Goal: Book appointment/travel/reservation

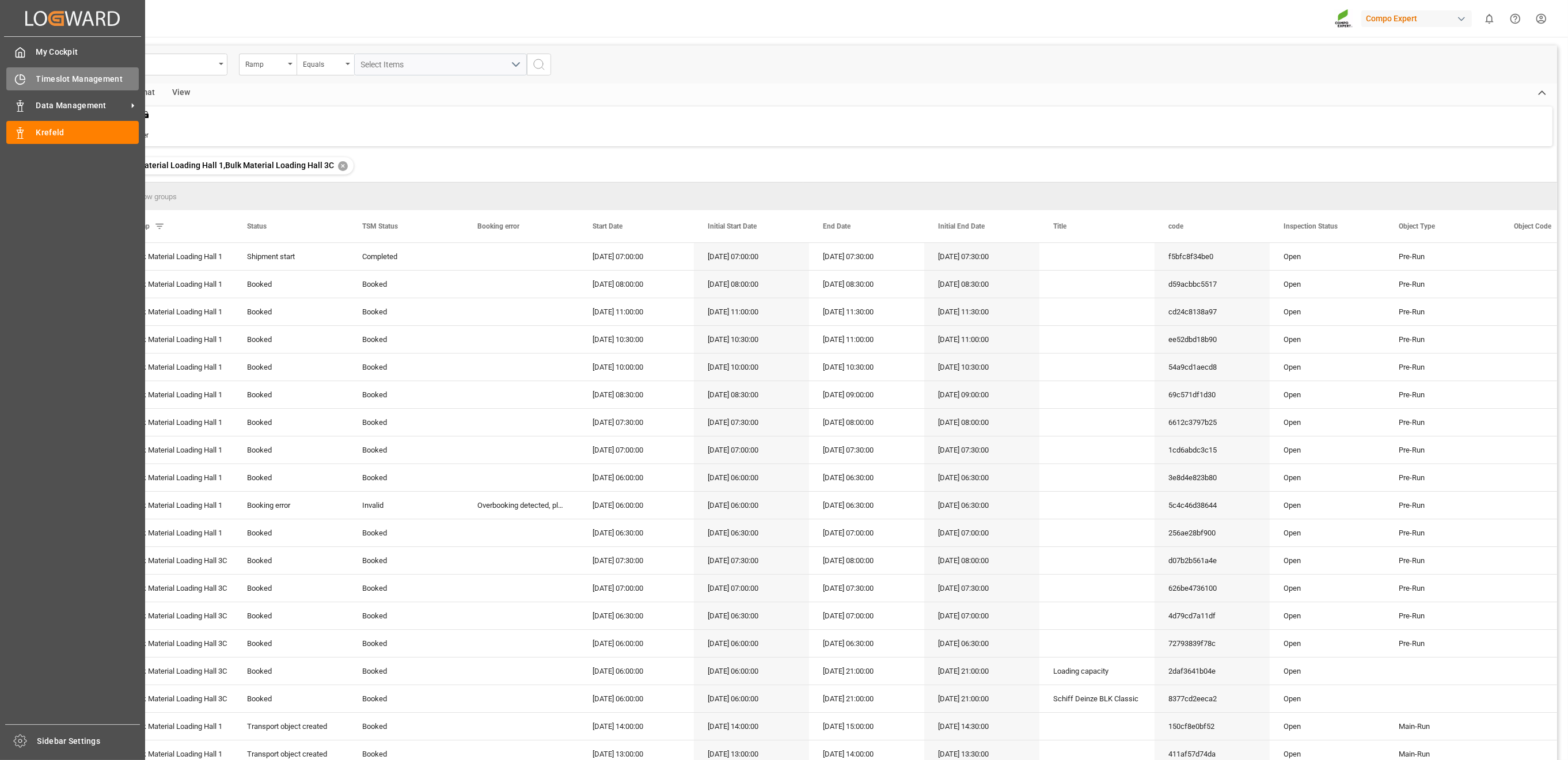
click at [16, 78] on icon at bounding box center [20, 79] width 12 height 12
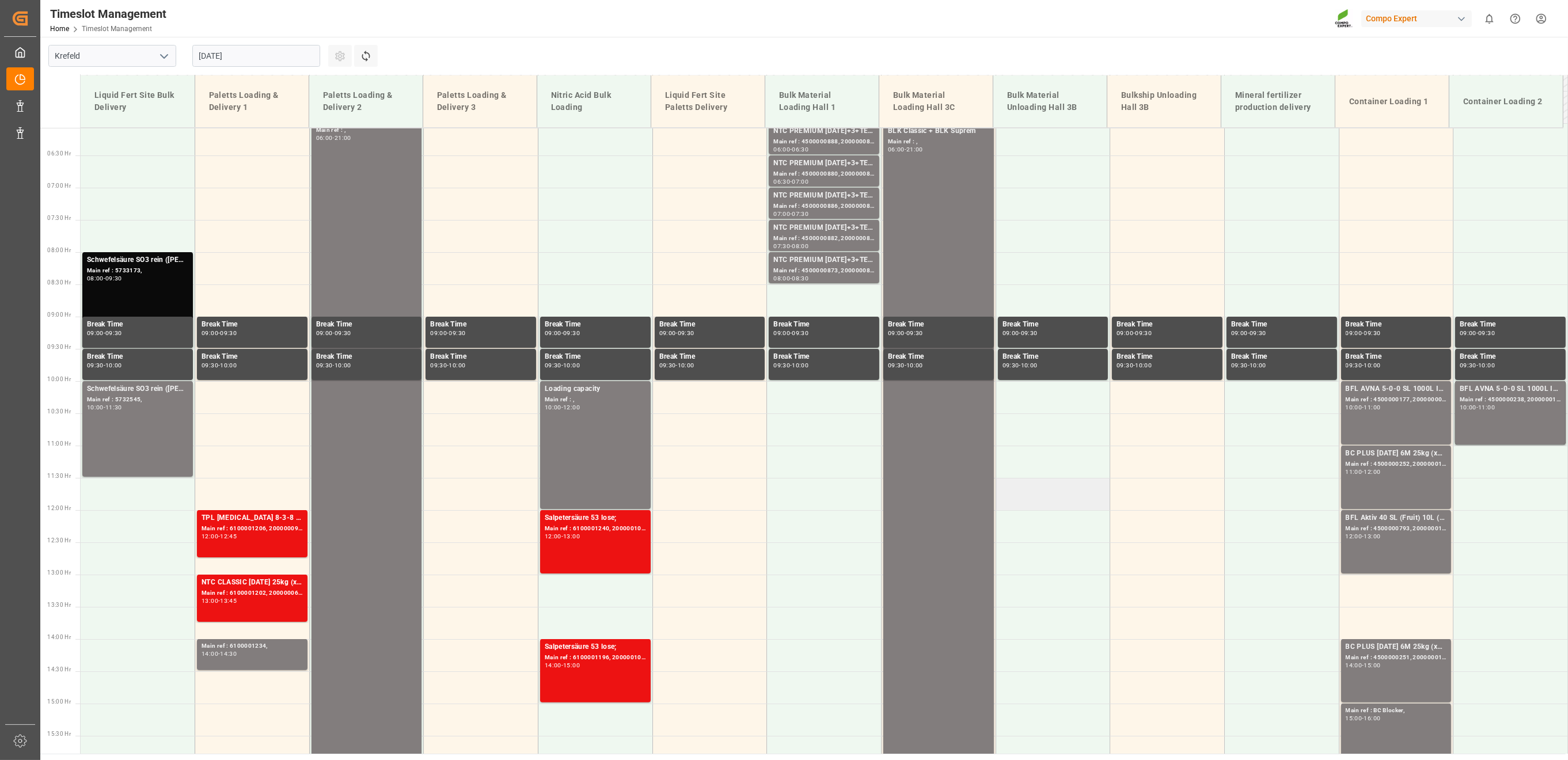
scroll to position [212, 0]
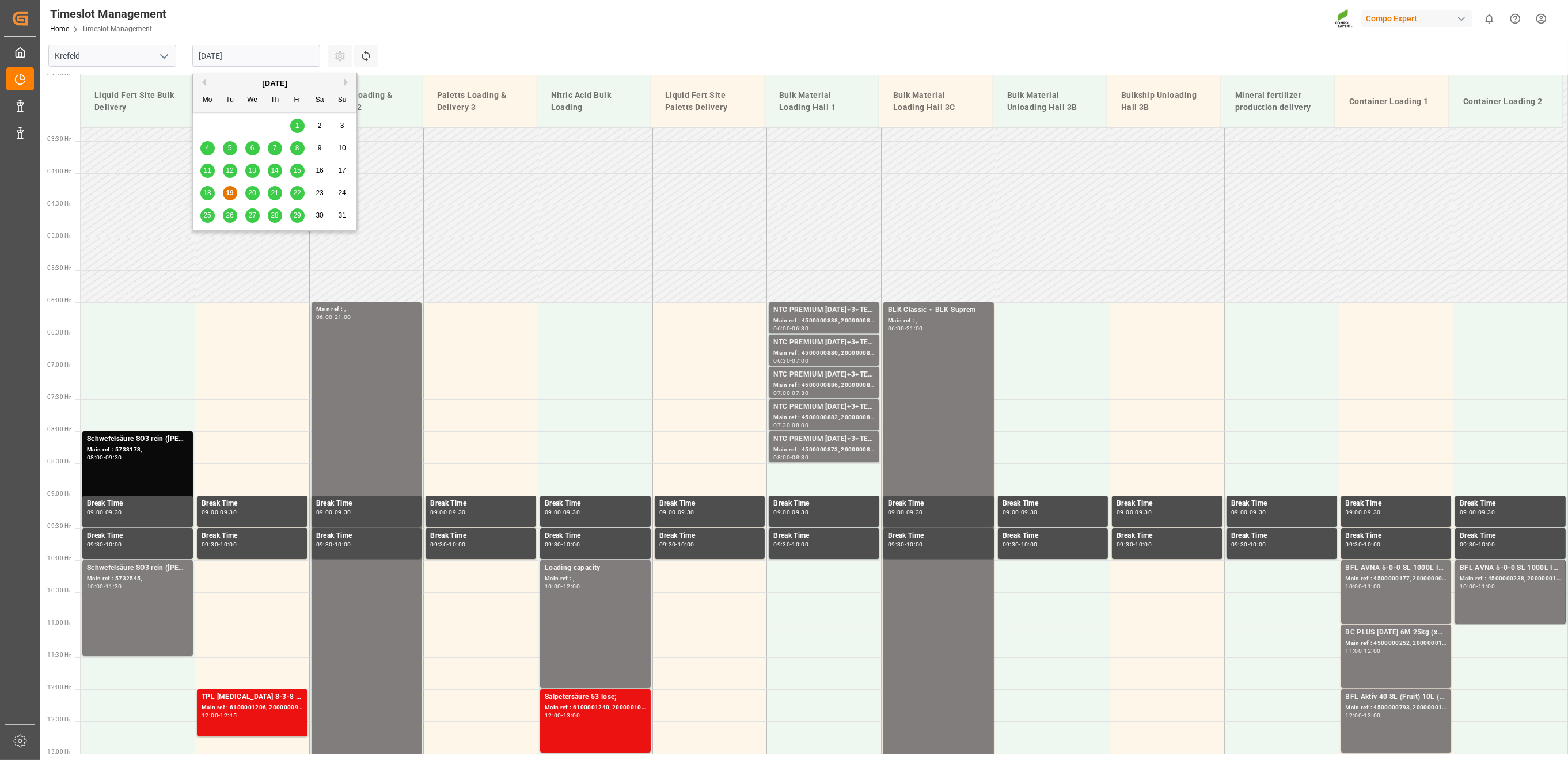
click at [257, 54] on input "[DATE]" at bounding box center [256, 56] width 128 height 22
click at [251, 197] on div "20" at bounding box center [253, 193] width 15 height 14
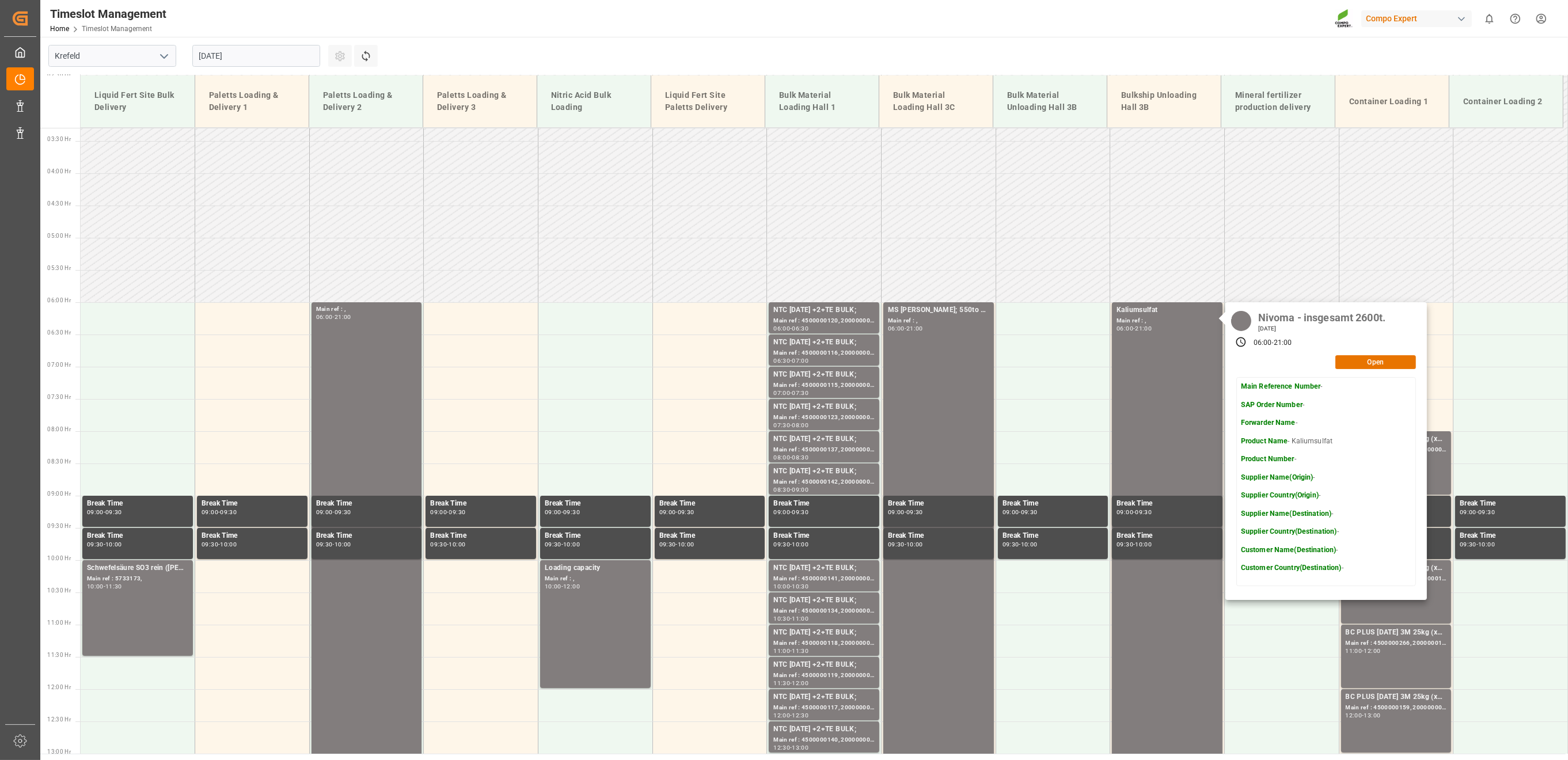
click at [317, 61] on input "[DATE]" at bounding box center [256, 56] width 128 height 22
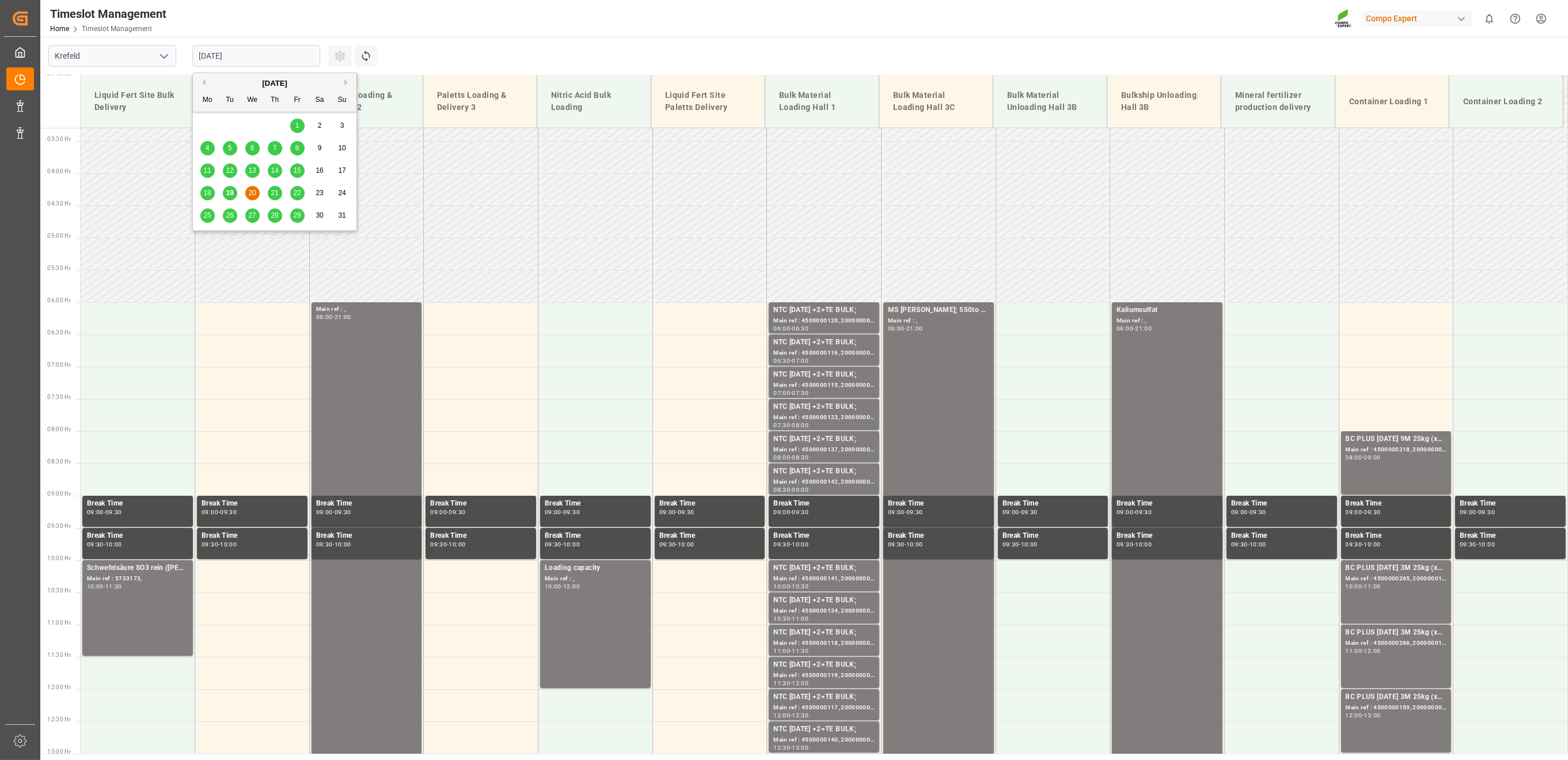
click at [273, 195] on span "21" at bounding box center [275, 192] width 7 height 8
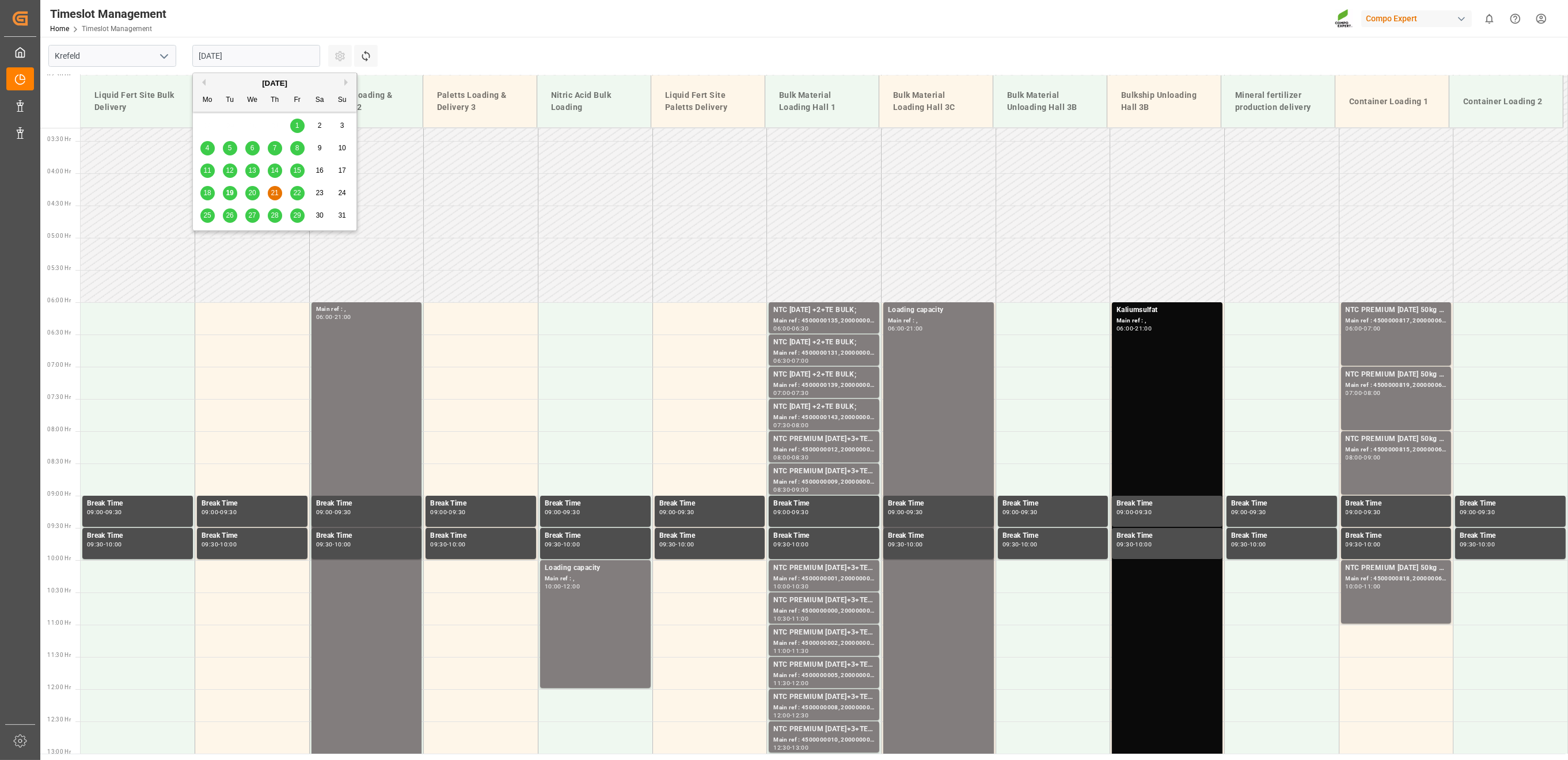
click at [276, 62] on input "[DATE]" at bounding box center [256, 56] width 128 height 22
click at [290, 193] on div "22" at bounding box center [298, 193] width 15 height 14
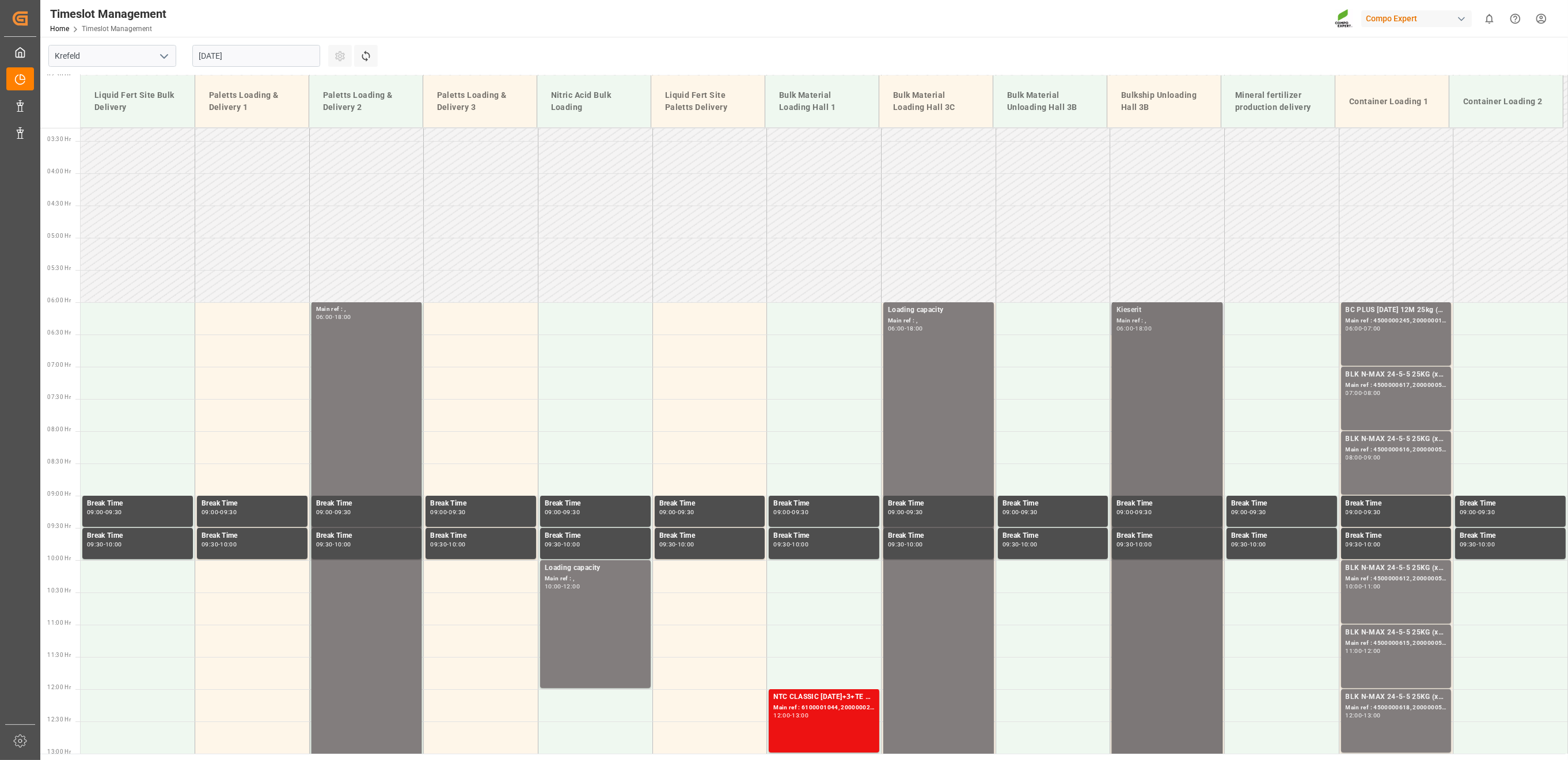
click at [1186, 410] on div "Kieserit Main ref : , 06:00 - 18:00" at bounding box center [1167, 688] width 101 height 768
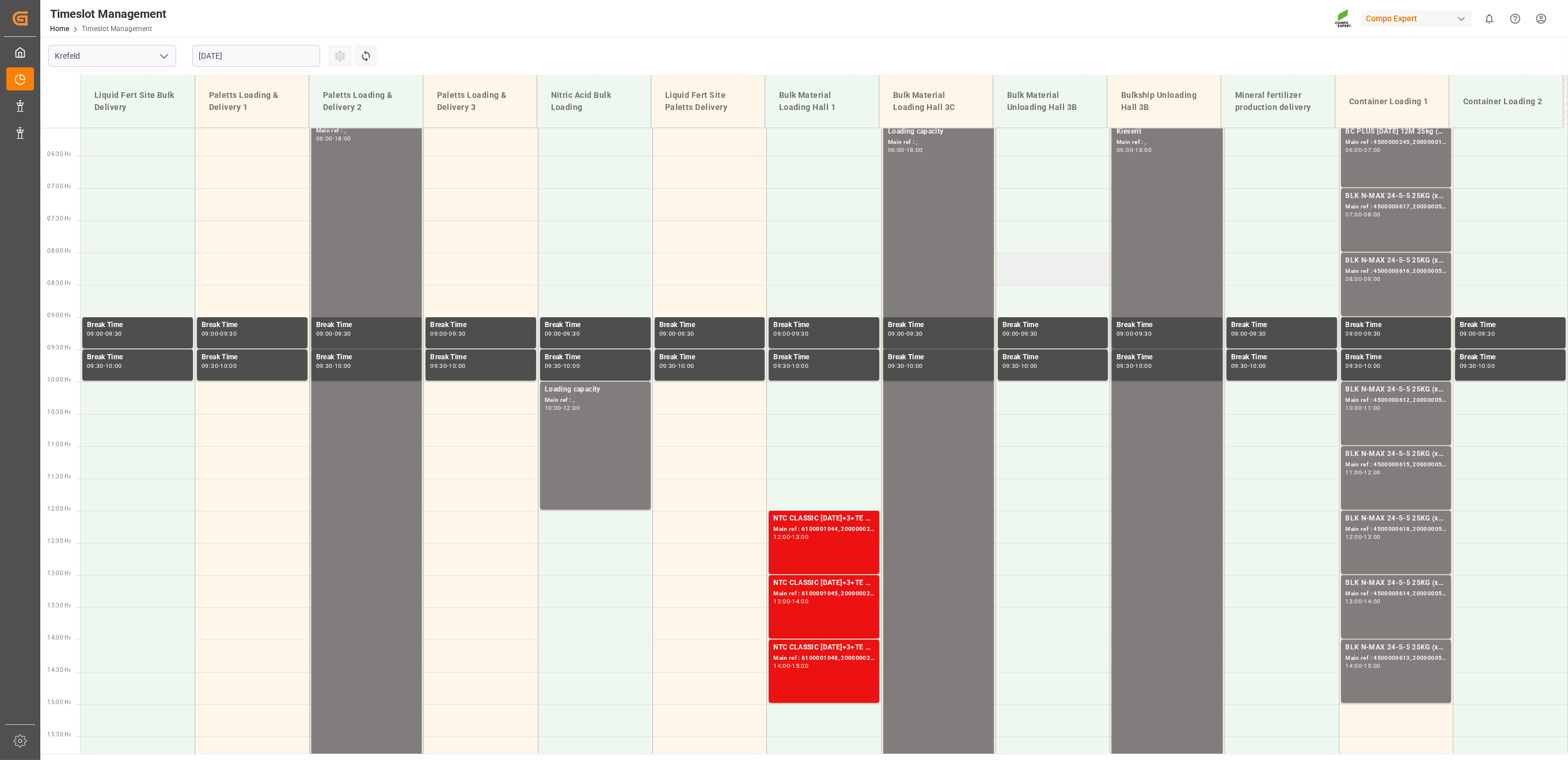
scroll to position [391, 0]
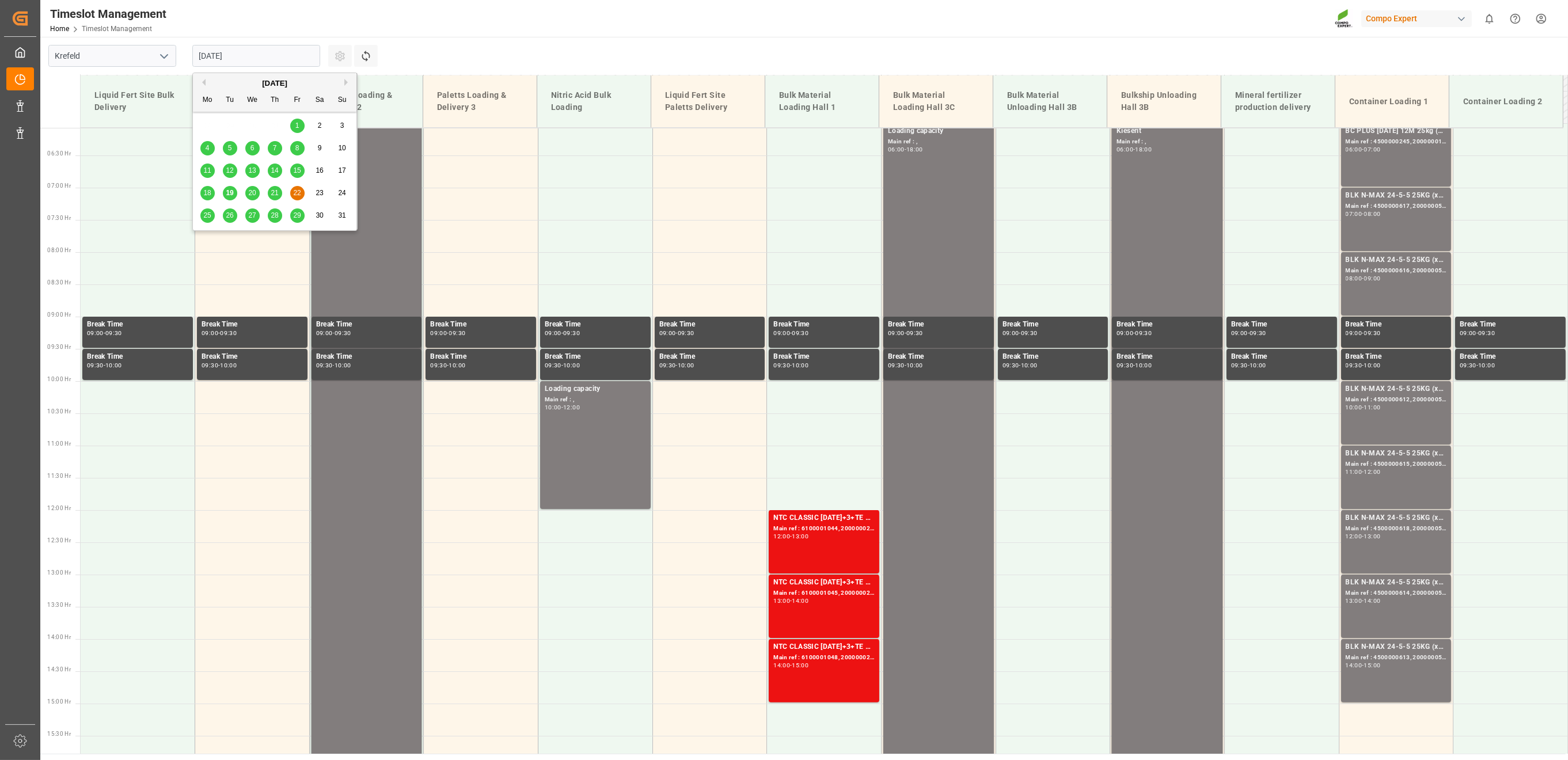
click at [209, 54] on input "[DATE]" at bounding box center [256, 56] width 128 height 22
click at [278, 196] on span "21" at bounding box center [275, 192] width 7 height 8
